Goal: Information Seeking & Learning: Learn about a topic

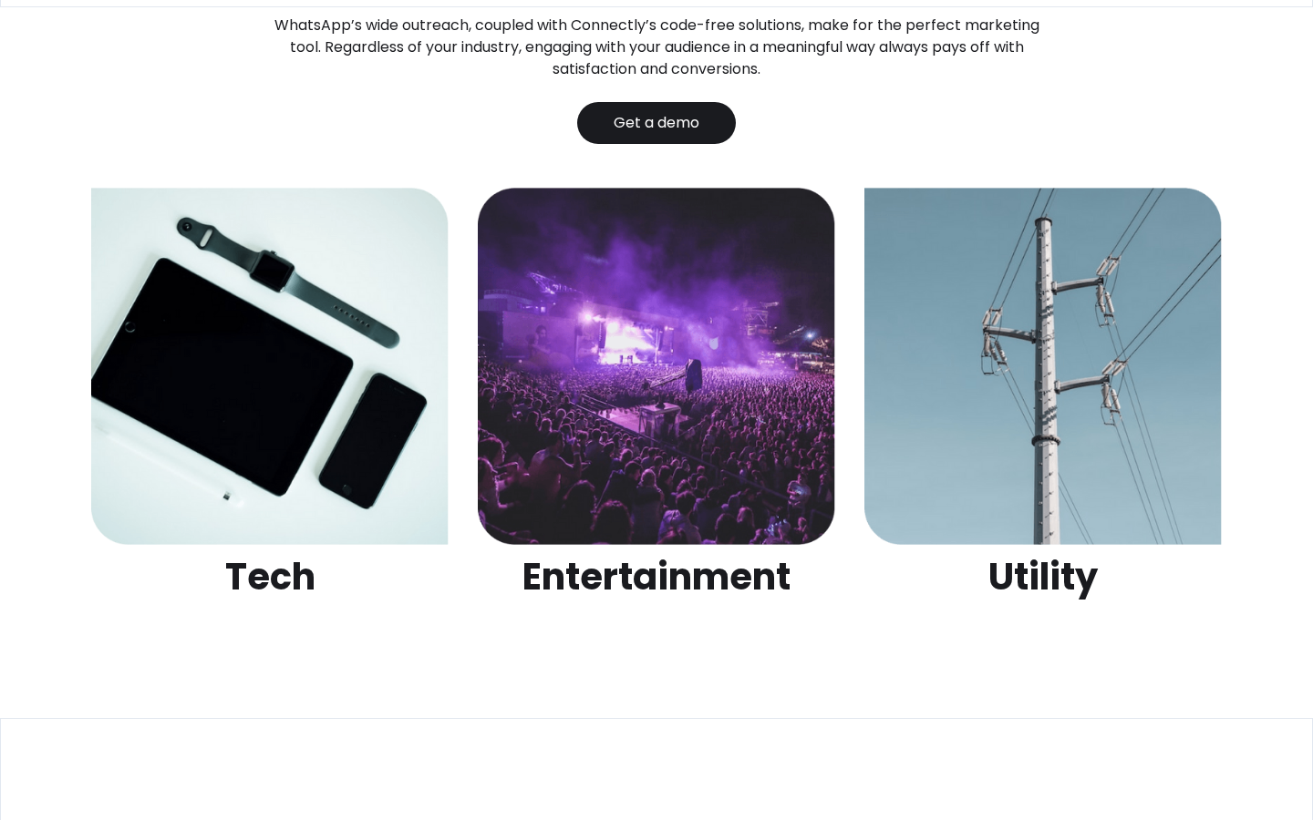
scroll to position [5751, 0]
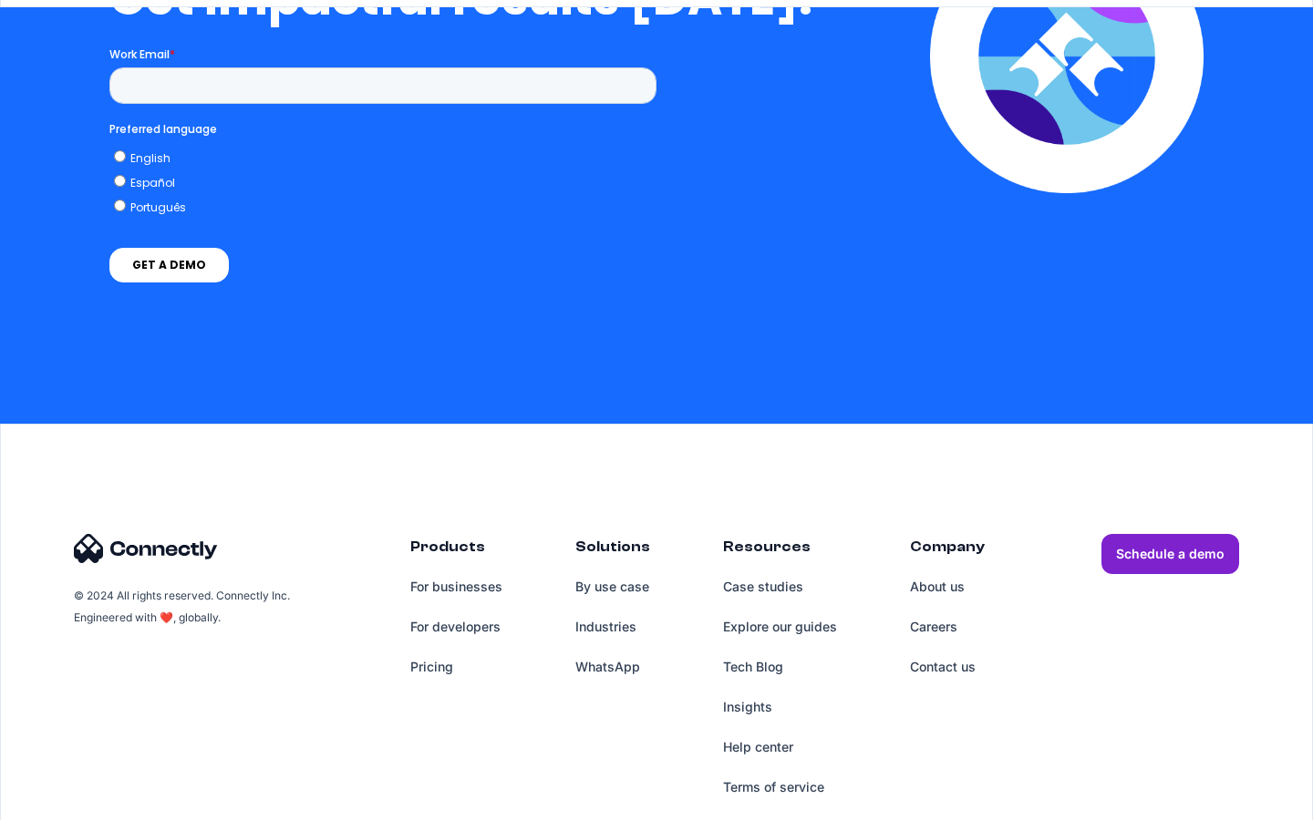
scroll to position [7514, 0]
